Goal: Task Accomplishment & Management: Use online tool/utility

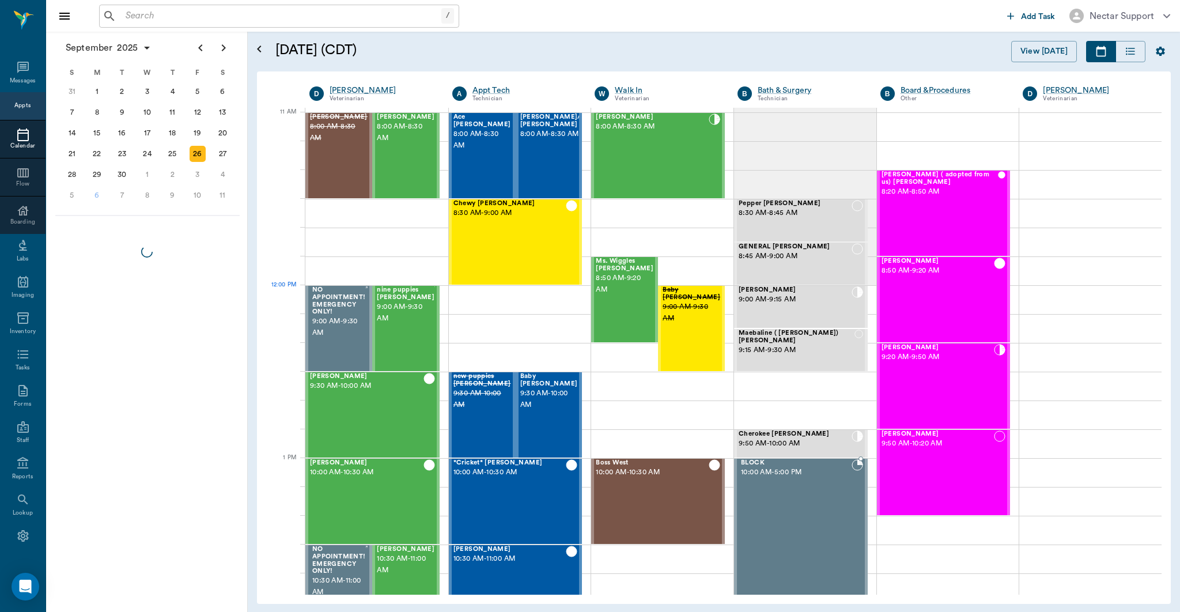
scroll to position [518, 0]
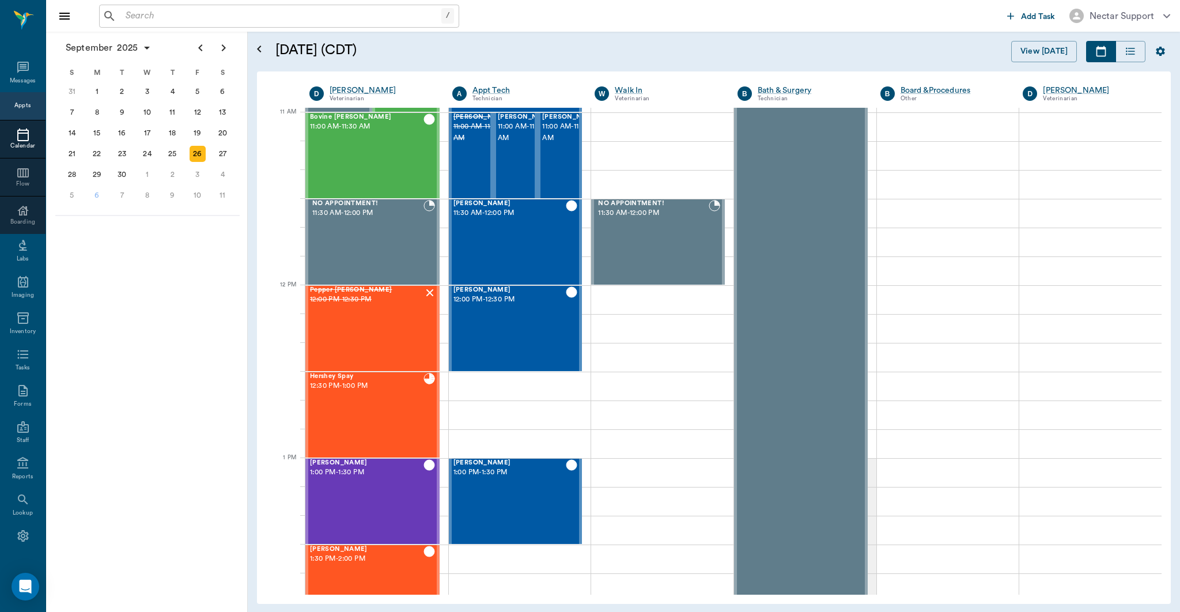
click at [338, 20] on input "text" at bounding box center [281, 16] width 320 height 16
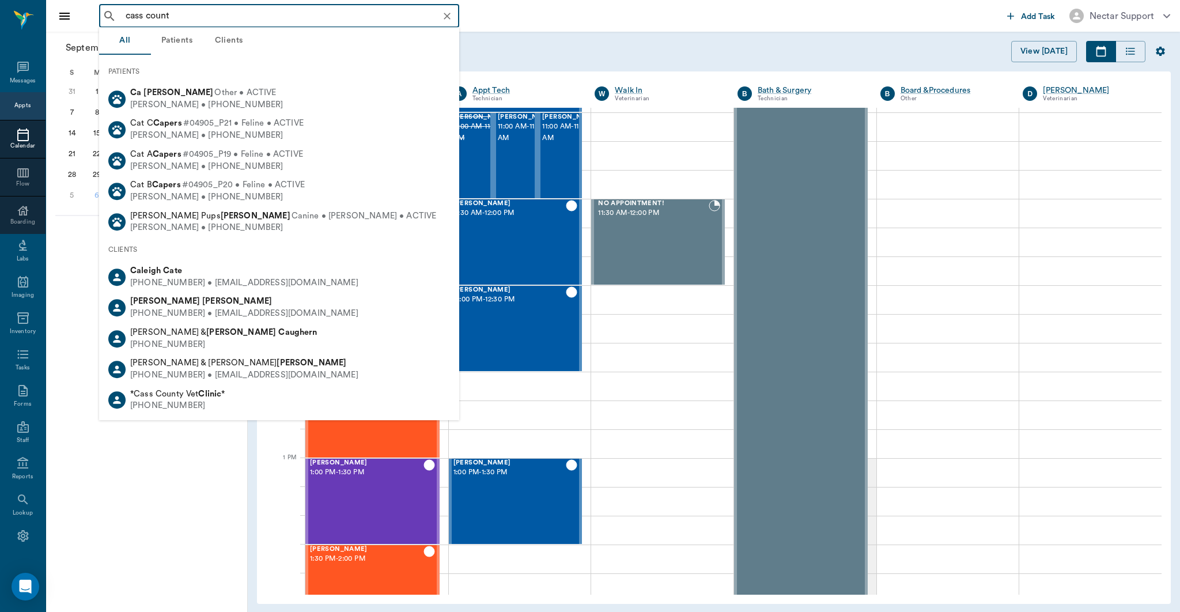
type input "[GEOGRAPHIC_DATA]"
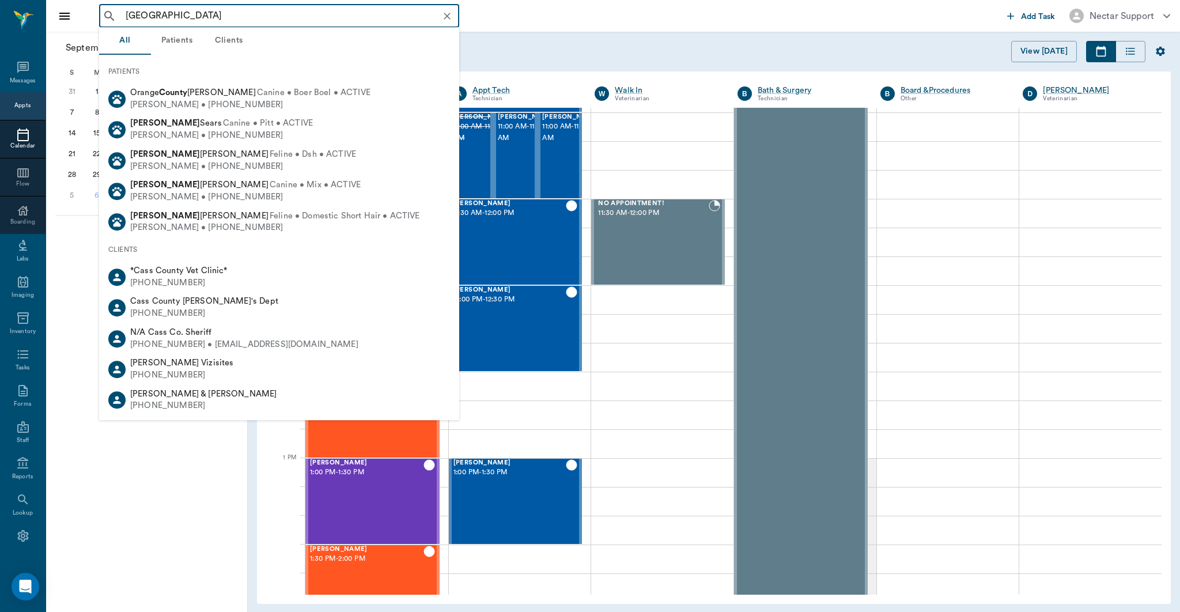
click at [448, 14] on icon "Clear" at bounding box center [446, 16] width 7 height 7
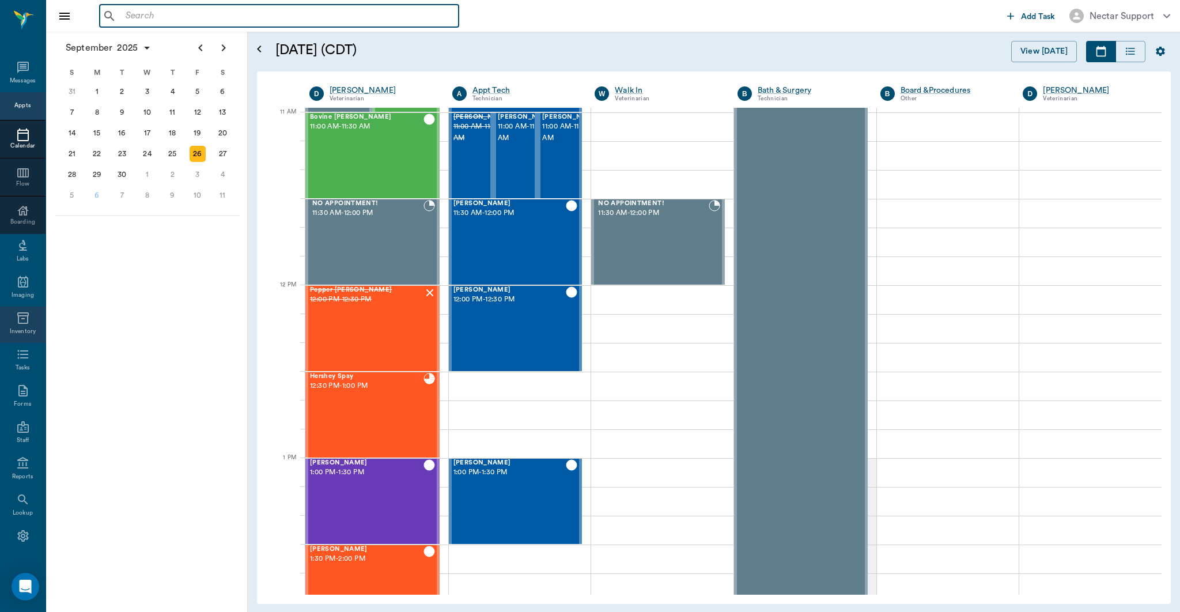
click at [16, 312] on icon at bounding box center [23, 318] width 14 height 14
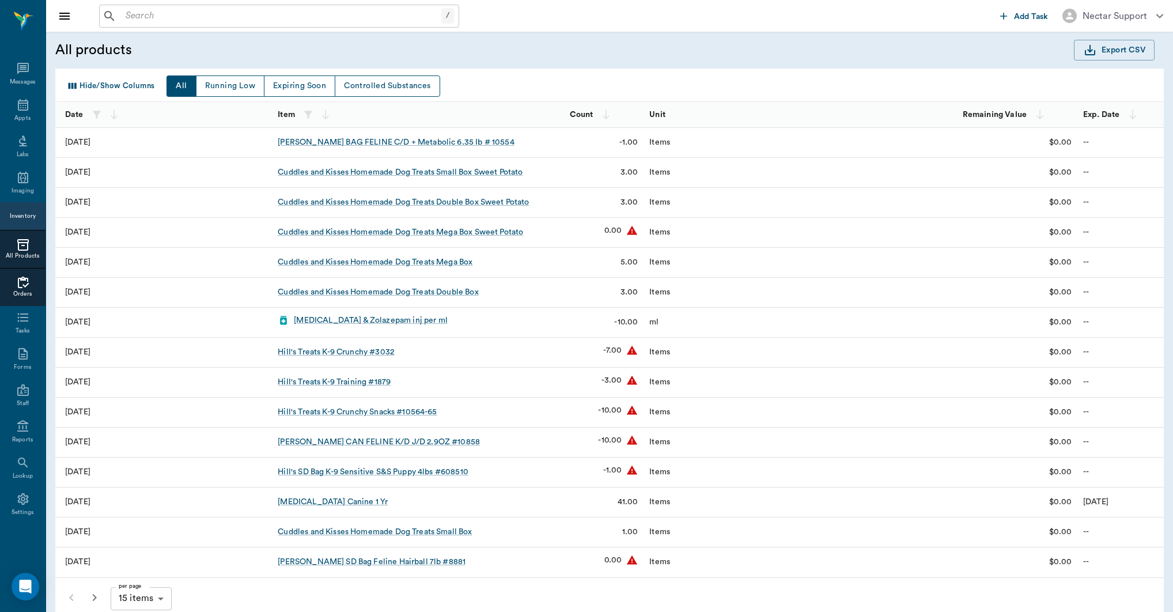
click at [33, 283] on div at bounding box center [22, 283] width 45 height 14
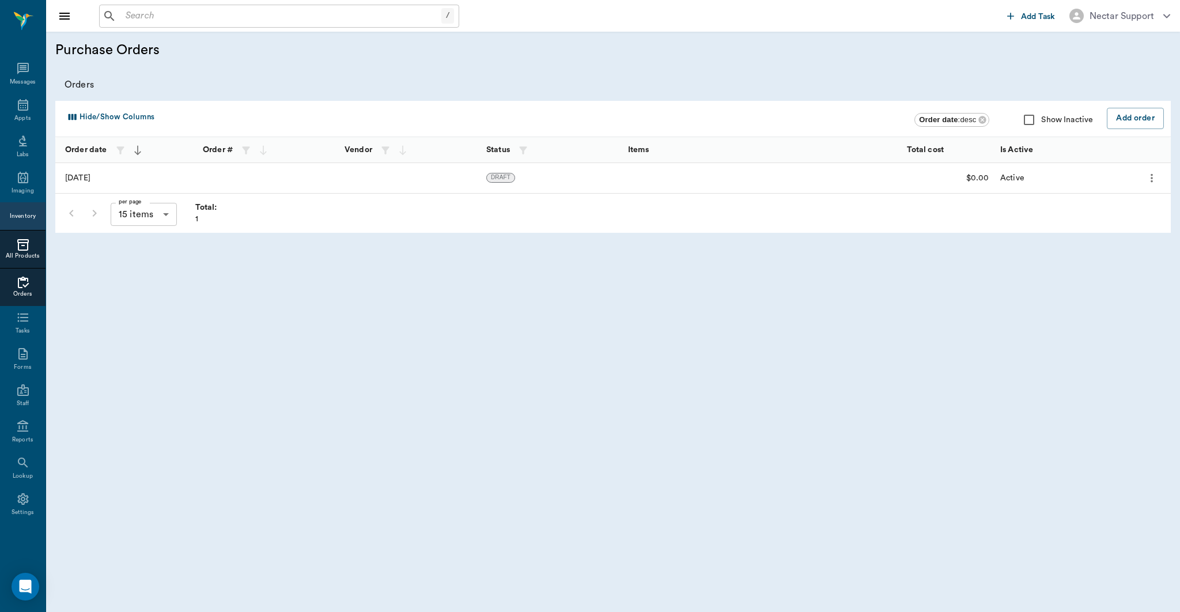
click at [20, 253] on div "All Products" at bounding box center [22, 256] width 45 height 9
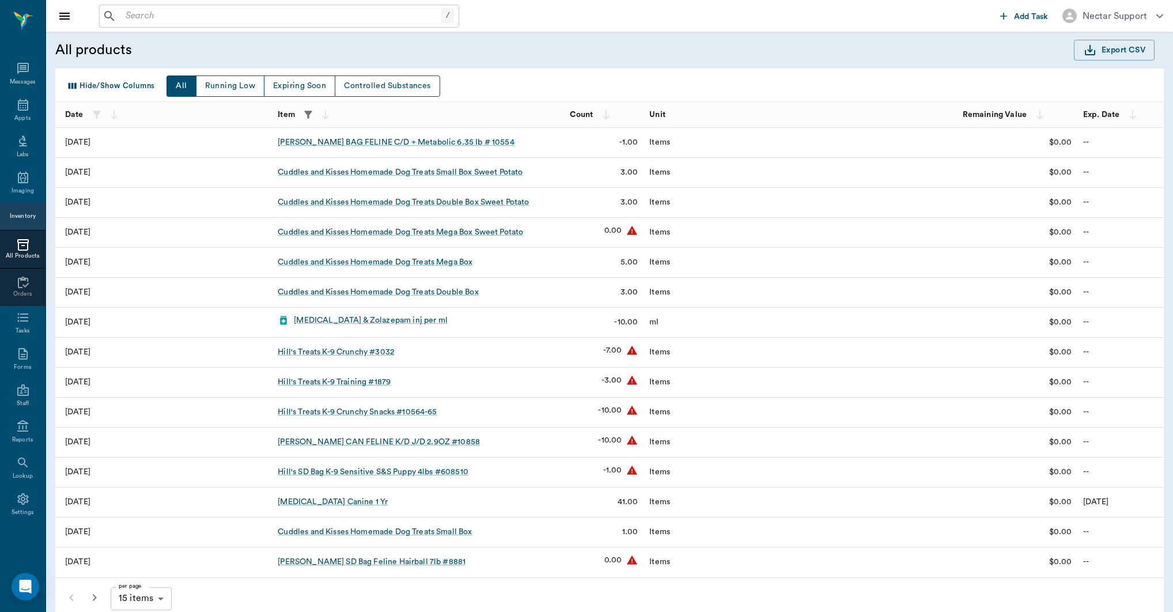
click at [308, 117] on icon "button" at bounding box center [307, 114] width 7 height 7
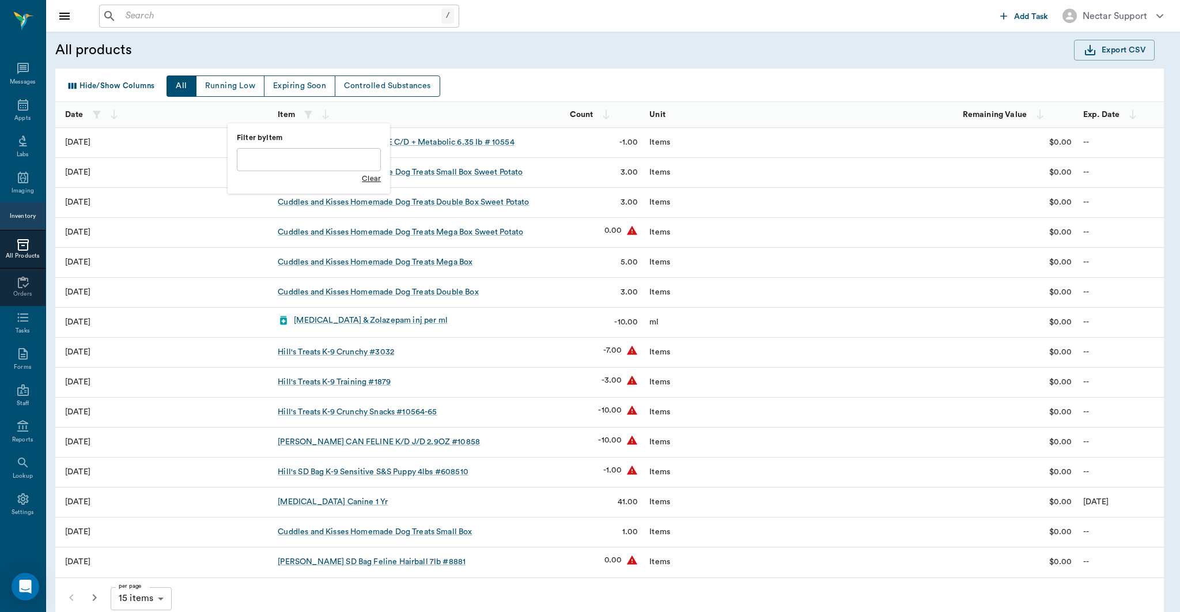
click at [327, 159] on input "text" at bounding box center [309, 159] width 144 height 23
type input "cuddles"
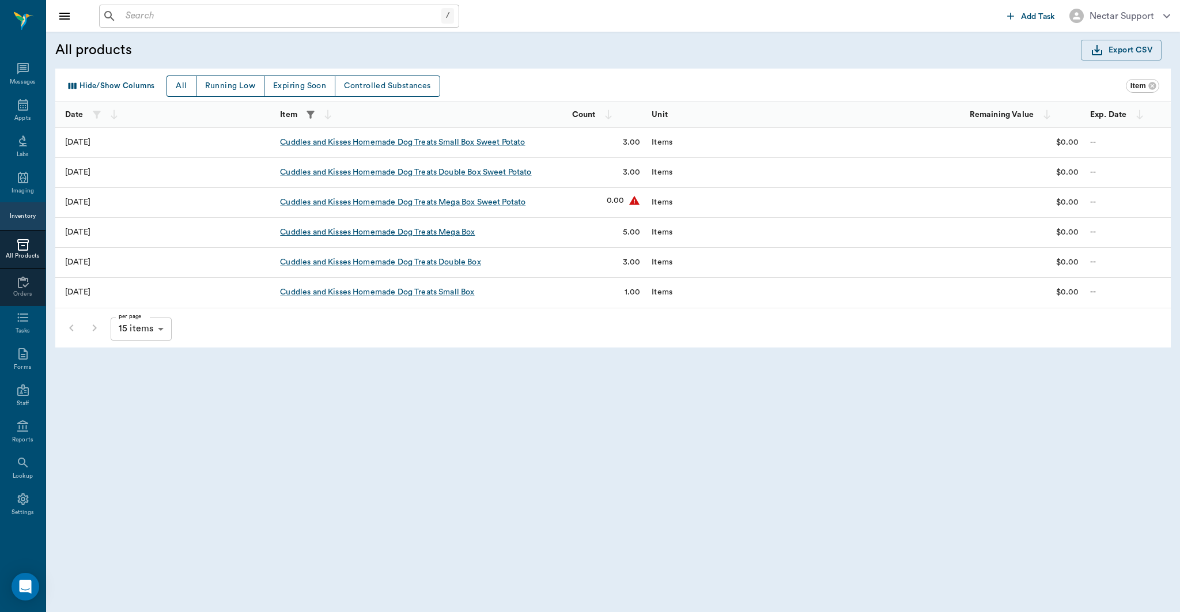
click at [462, 234] on div "Cuddles and Kisses Homemade Dog Treats Mega Box" at bounding box center [377, 232] width 195 height 12
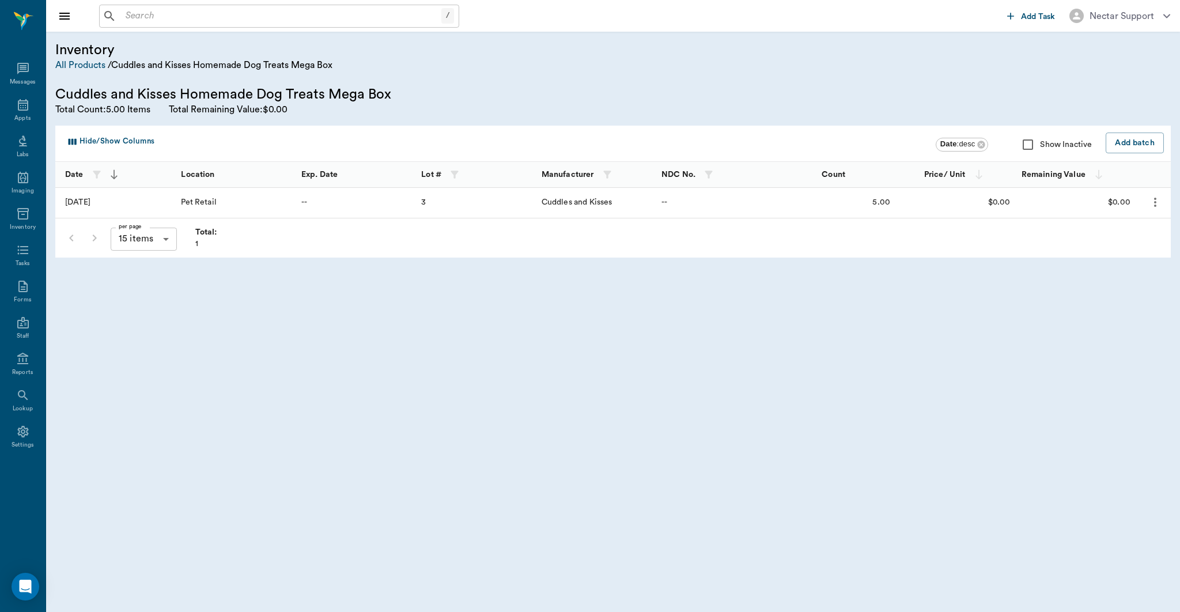
click at [1156, 207] on icon "more" at bounding box center [1155, 202] width 14 height 14
click at [1152, 230] on li "Edit Batch" at bounding box center [1126, 233] width 75 height 21
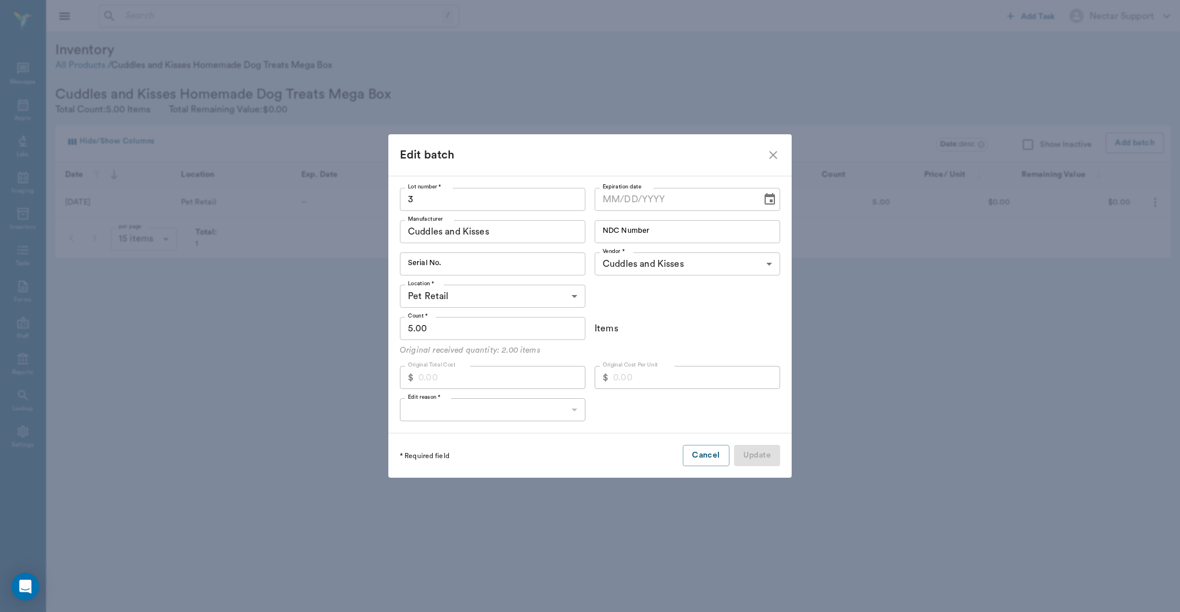
click at [778, 156] on icon "close" at bounding box center [773, 155] width 14 height 14
